Goal: Obtain resource: Obtain resource

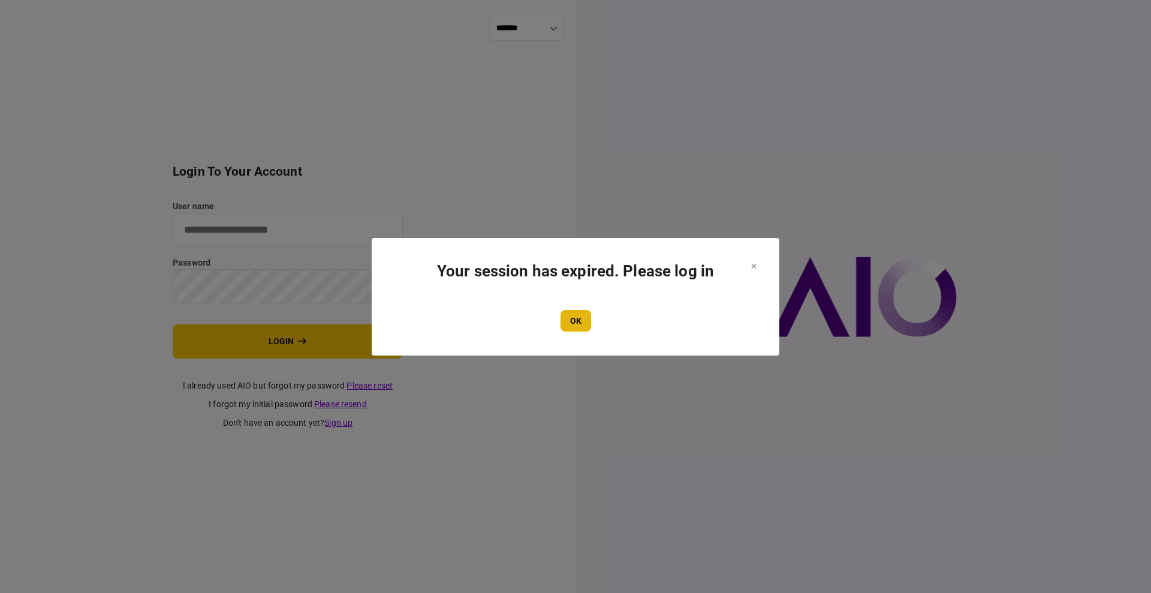
type input "****"
drag, startPoint x: 575, startPoint y: 320, endPoint x: 561, endPoint y: 323, distance: 14.7
click at [575, 320] on button "OK" at bounding box center [575, 321] width 31 height 22
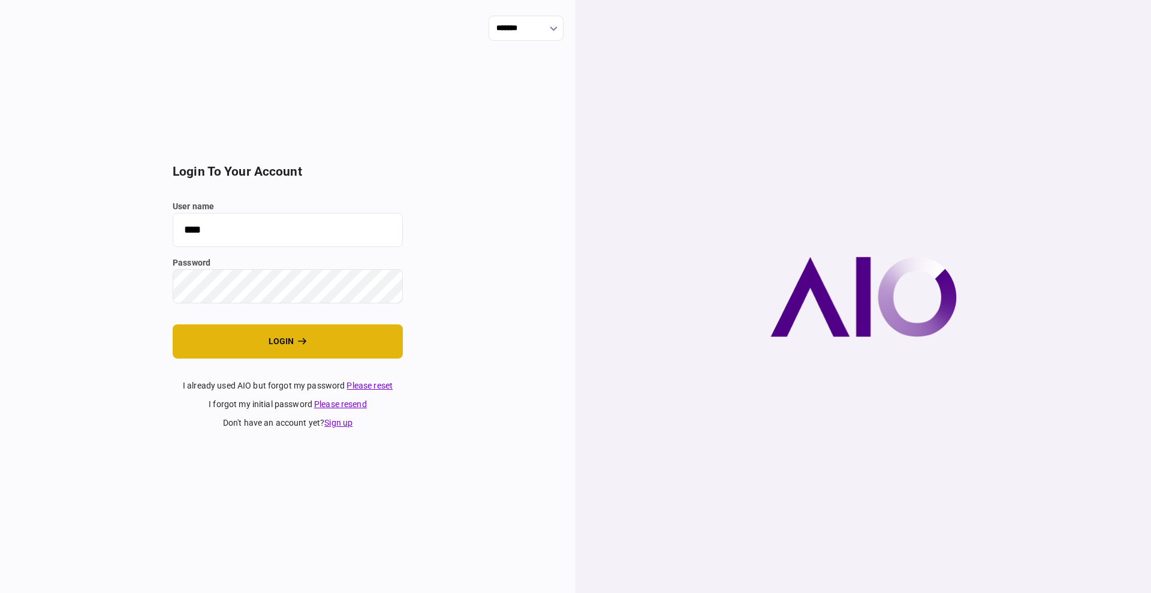
click at [289, 326] on button "login" at bounding box center [288, 341] width 230 height 34
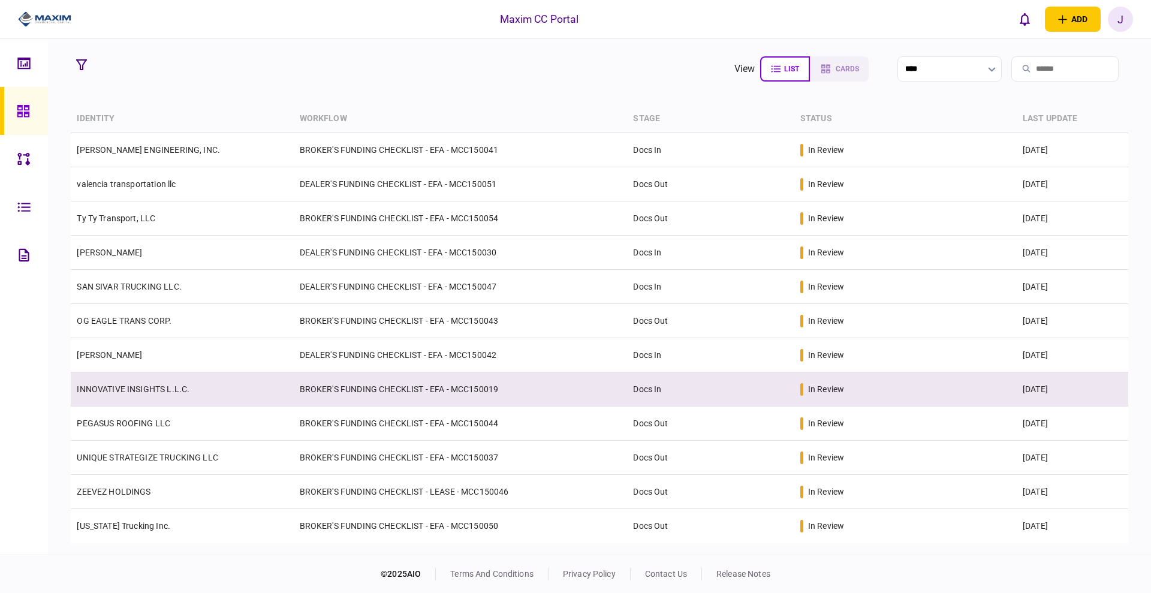
click at [130, 392] on link "INNOVATIVE INSIGHTS L.L.C." at bounding box center [133, 389] width 113 height 10
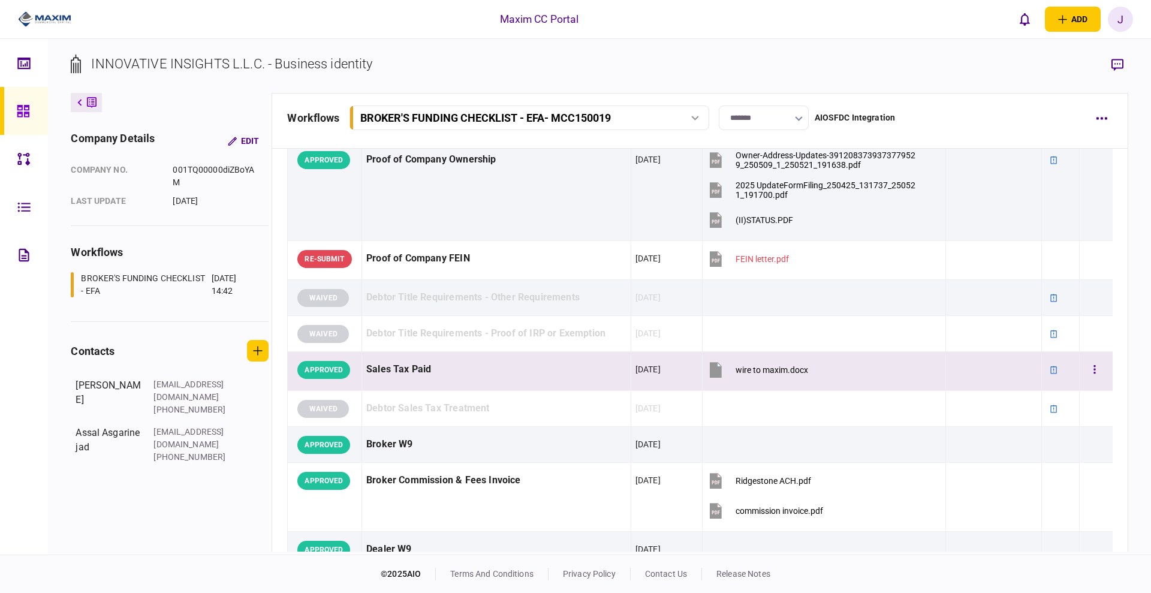
scroll to position [375, 0]
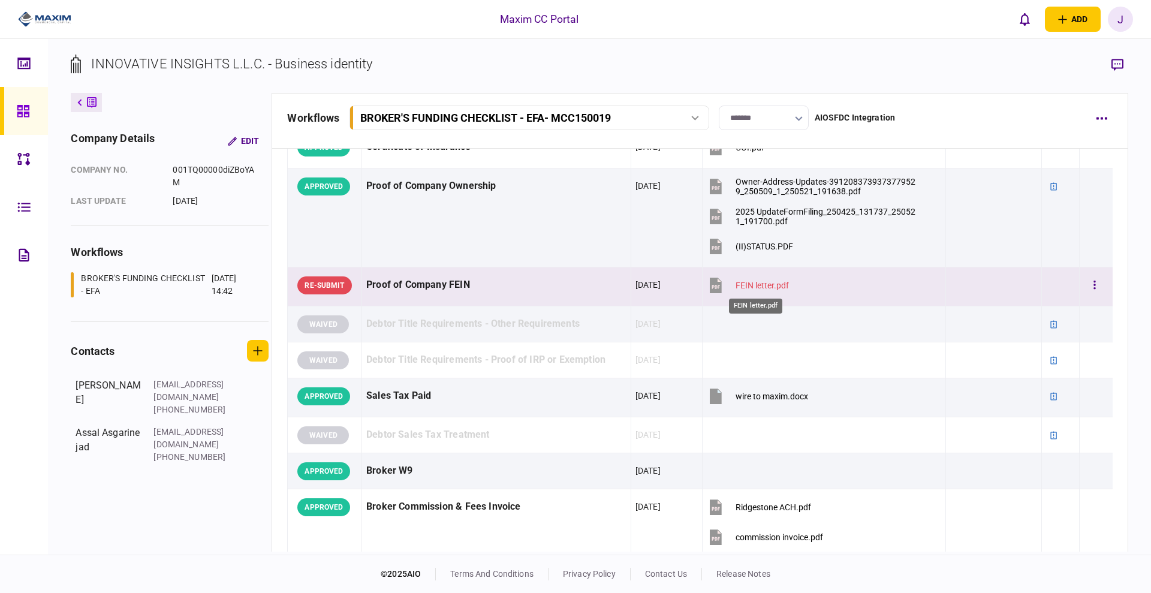
click at [759, 281] on div "FEIN letter.pdf" at bounding box center [761, 285] width 53 height 10
click at [979, 283] on div at bounding box center [993, 284] width 87 height 27
click at [538, 277] on div "Proof of Company FEIN" at bounding box center [496, 284] width 260 height 27
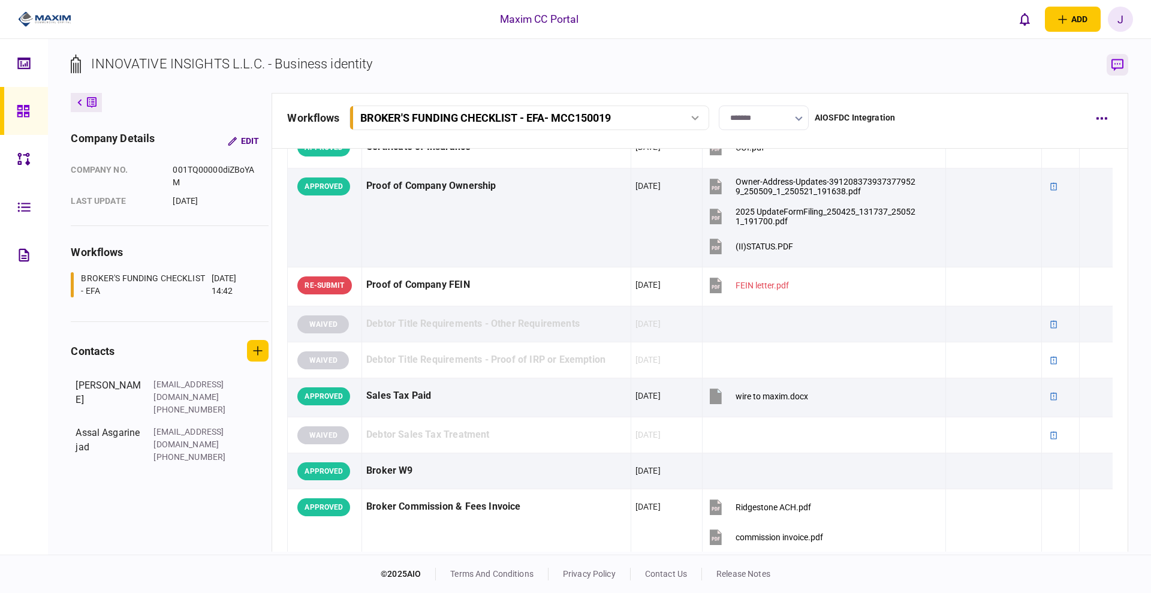
click at [1117, 70] on icon "button" at bounding box center [1117, 65] width 12 height 13
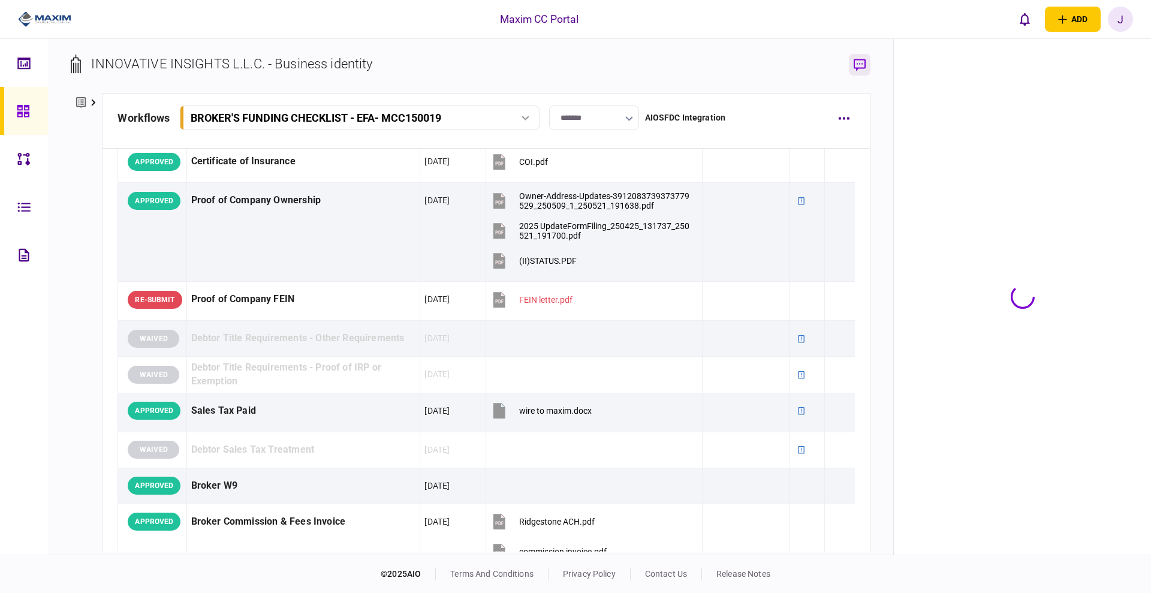
scroll to position [389, 0]
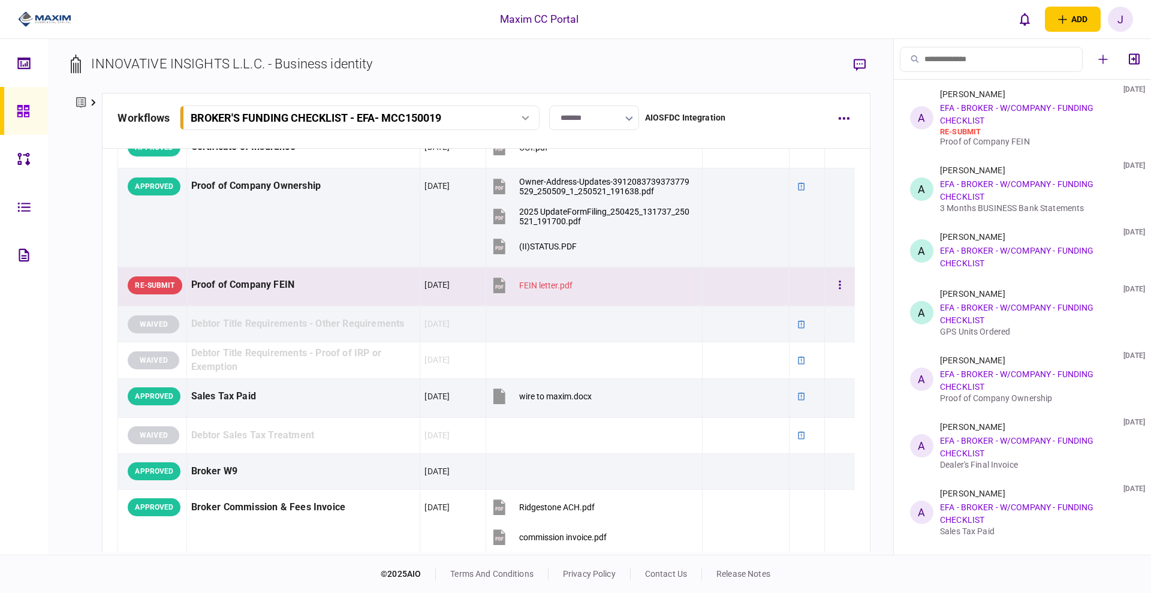
click at [342, 289] on div "Proof of Company FEIN" at bounding box center [303, 284] width 225 height 27
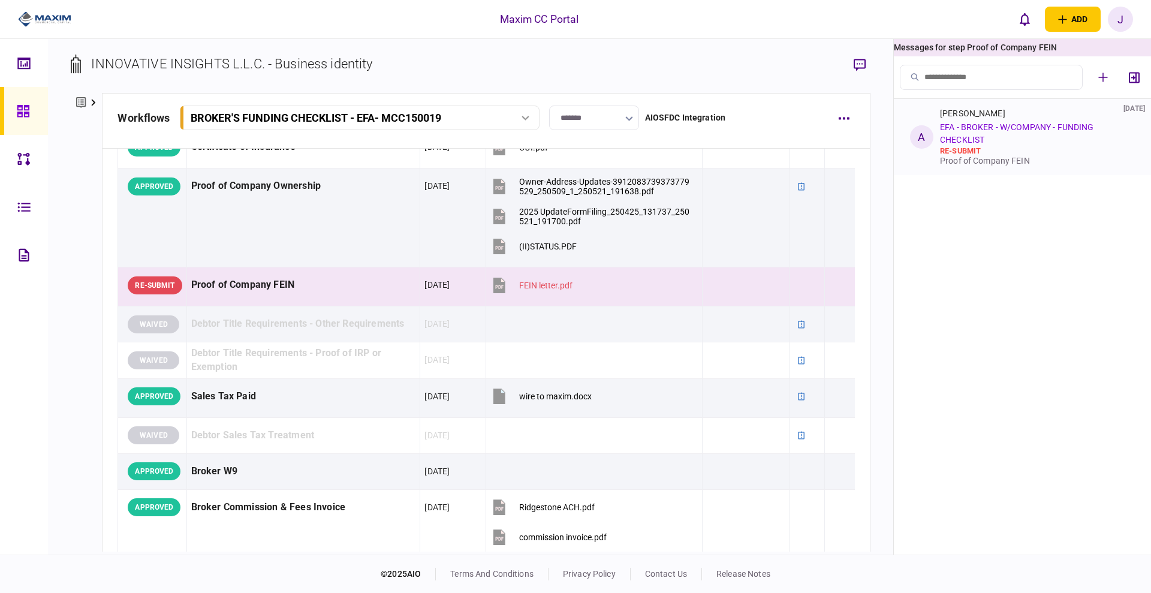
click at [1019, 141] on div "[PERSON_NAME] [DATE] EFA - BROKER - W/COMPANY - FUNDING CHECKLIST re-submit Pro…" at bounding box center [1035, 136] width 190 height 57
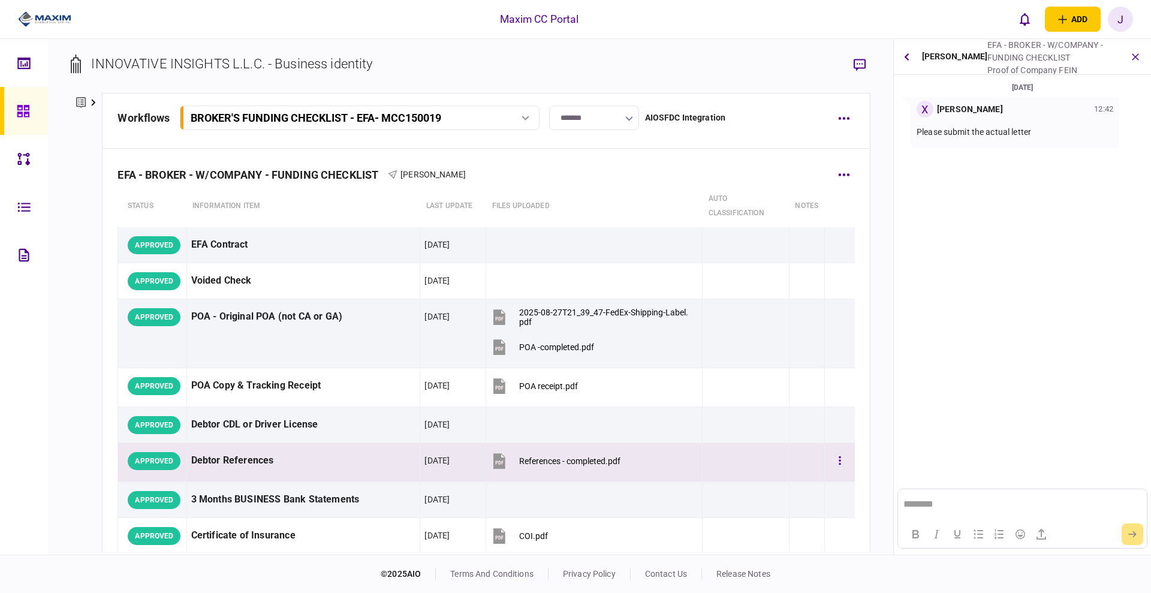
scroll to position [0, 0]
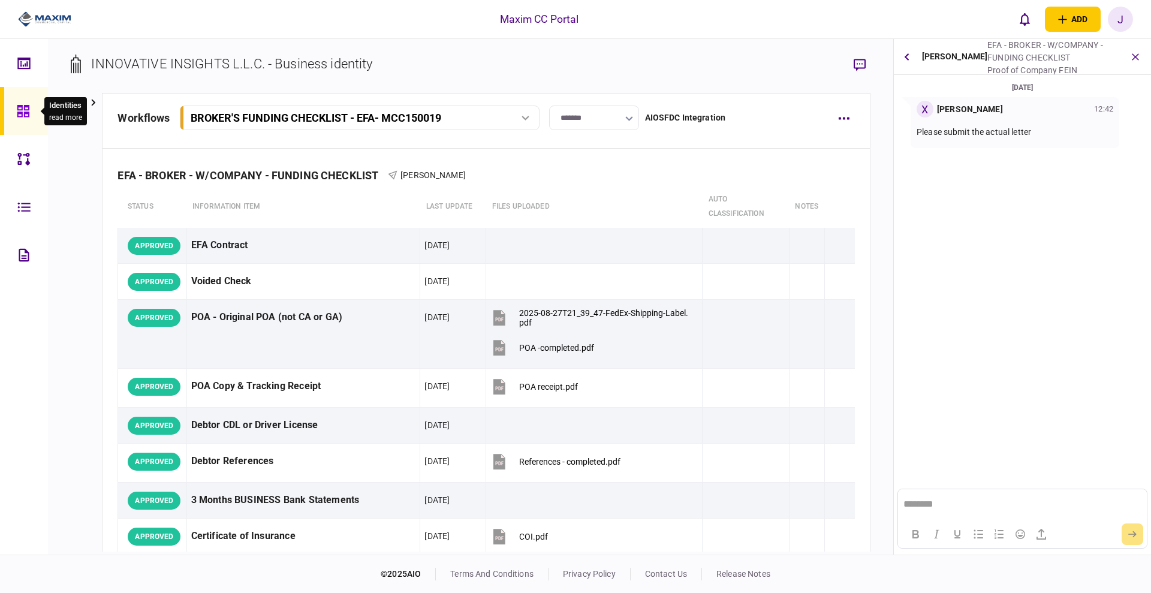
click at [21, 111] on icon at bounding box center [23, 111] width 13 height 14
